Goal: Find specific page/section: Find specific page/section

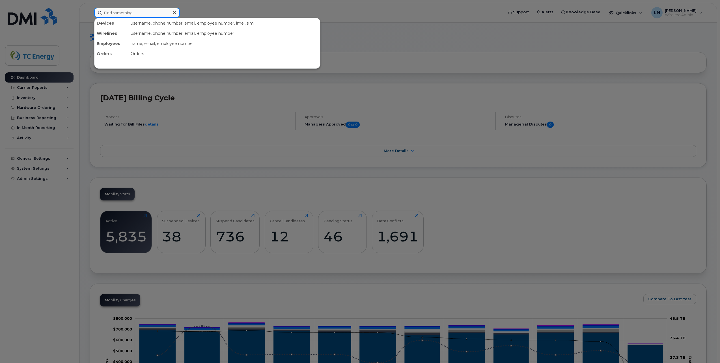
click at [138, 12] on input at bounding box center [137, 13] width 86 height 10
click at [262, 8] on div at bounding box center [360, 181] width 720 height 363
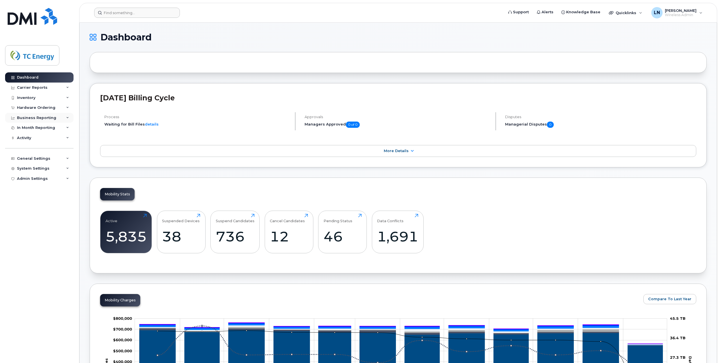
click at [65, 119] on div "Business Reporting" at bounding box center [39, 118] width 68 height 10
click at [44, 128] on div "Managerial Reports" at bounding box center [39, 128] width 39 height 5
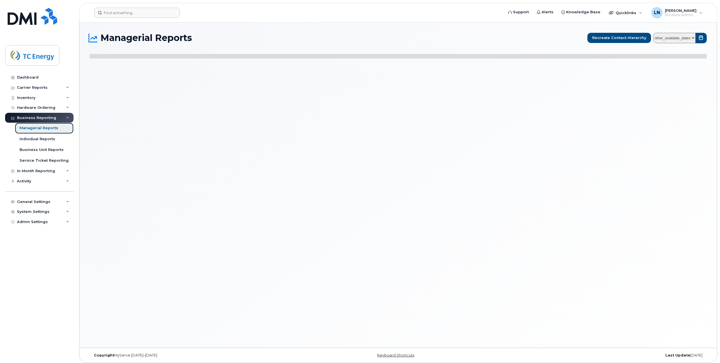
select select
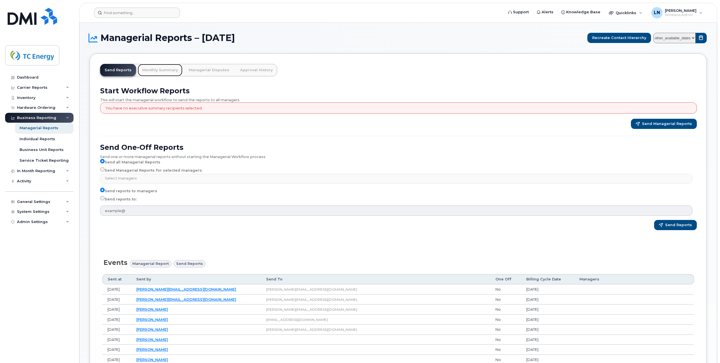
click at [161, 70] on link "Monthly Summary" at bounding box center [160, 70] width 45 height 12
click at [161, 68] on link "Monthly Summary" at bounding box center [160, 70] width 45 height 12
